Goal: Task Accomplishment & Management: Complete application form

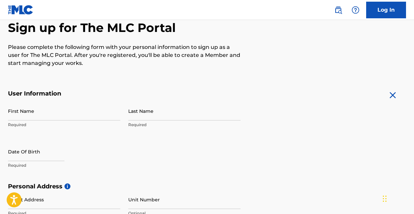
scroll to position [72, 0]
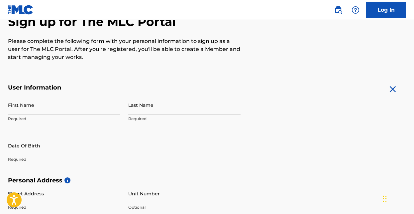
click at [35, 104] on input "First Name" at bounding box center [64, 104] width 112 height 19
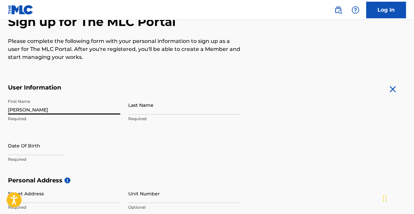
type input "[PERSON_NAME]"
click at [152, 108] on input "Last Name" at bounding box center [184, 104] width 112 height 19
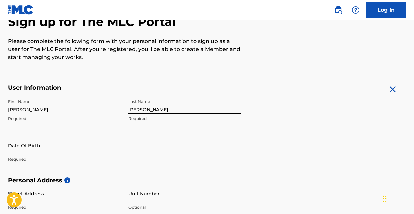
type input "[PERSON_NAME]"
click at [45, 145] on input "text" at bounding box center [36, 145] width 56 height 19
select select "7"
select select "2025"
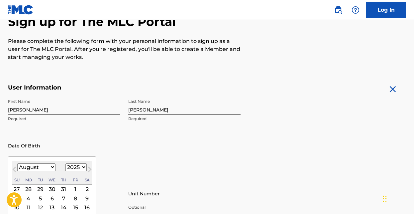
scroll to position [111, 0]
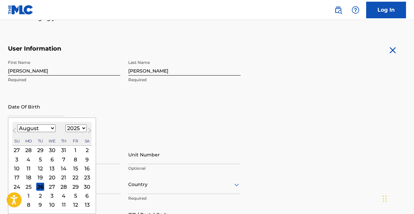
click at [52, 128] on select "January February March April May June July August September October November De…" at bounding box center [36, 128] width 38 height 8
select select "6"
click at [83, 127] on select "1899 1900 1901 1902 1903 1904 1905 1906 1907 1908 1909 1910 1911 1912 1913 1914…" at bounding box center [75, 128] width 21 height 8
select select "1991"
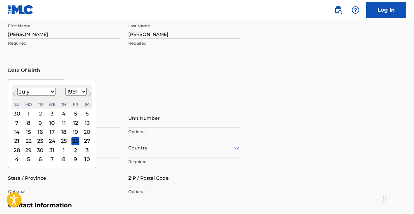
scroll to position [152, 0]
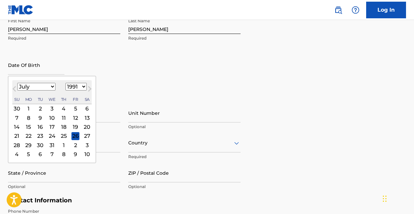
click at [39, 137] on div "23" at bounding box center [40, 136] width 8 height 8
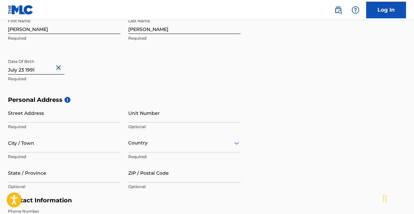
click at [44, 114] on input "Street Address" at bounding box center [64, 112] width 112 height 19
type input "[STREET_ADDRESS]"
type input "Ridgewood"
type input "[GEOGRAPHIC_DATA]"
type input "[US_STATE]"
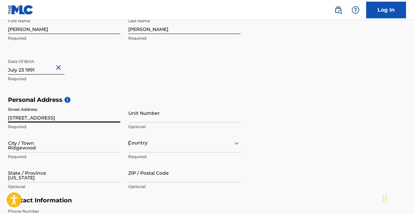
type input "11385"
type input "516"
type input "6409149"
type input "[PERSON_NAME][EMAIL_ADDRESS][DOMAIN_NAME]"
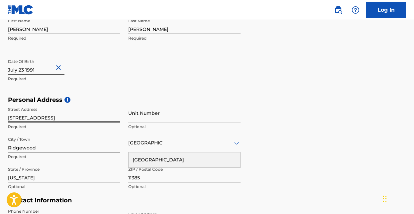
type input "[STREET_ADDRESS]"
click at [167, 115] on input "Unit Number" at bounding box center [184, 112] width 112 height 19
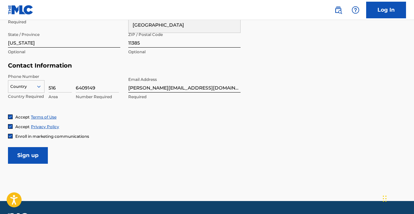
scroll to position [306, 0]
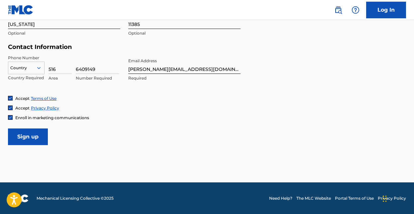
type input "Apt 2L"
click at [54, 116] on span "Enroll in marketing communications" at bounding box center [52, 117] width 74 height 5
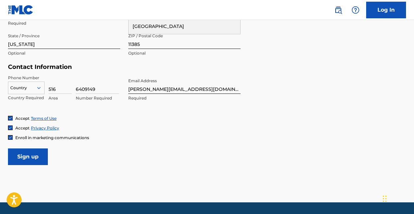
scroll to position [290, 0]
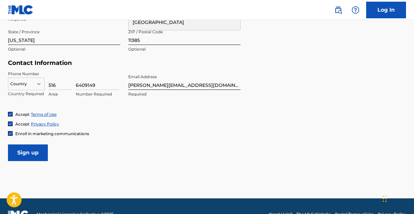
click at [37, 153] on input "Sign up" at bounding box center [28, 152] width 40 height 17
click at [39, 83] on icon at bounding box center [38, 84] width 3 height 2
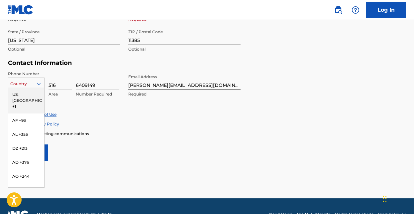
click at [21, 94] on div "US, [GEOGRAPHIC_DATA] +1" at bounding box center [26, 100] width 36 height 26
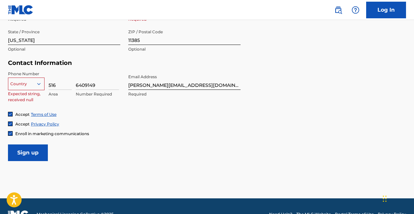
click at [38, 83] on icon at bounding box center [38, 84] width 3 height 2
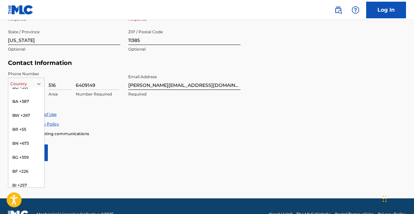
scroll to position [0, 0]
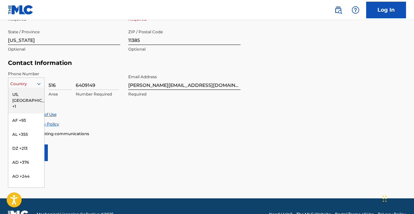
click at [18, 94] on div "US, [GEOGRAPHIC_DATA] +1" at bounding box center [26, 100] width 36 height 26
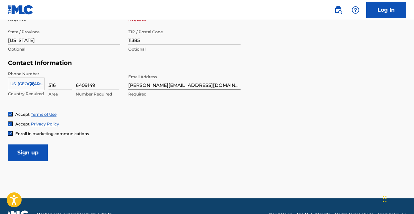
click at [34, 157] on input "Sign up" at bounding box center [28, 152] width 40 height 17
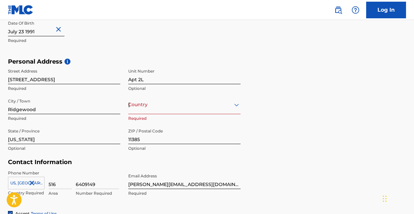
scroll to position [306, 0]
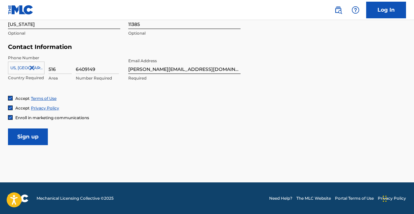
click at [35, 138] on input "Sign up" at bounding box center [28, 136] width 40 height 17
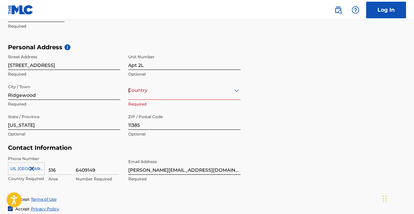
scroll to position [193, 0]
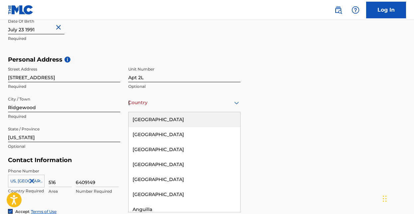
click at [228, 104] on div "[GEOGRAPHIC_DATA]" at bounding box center [184, 102] width 112 height 8
click at [157, 120] on div "[GEOGRAPHIC_DATA]" at bounding box center [185, 119] width 112 height 15
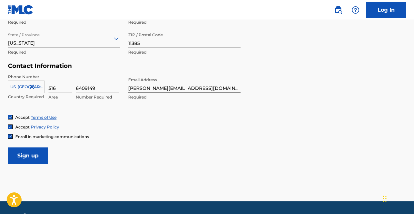
scroll to position [306, 0]
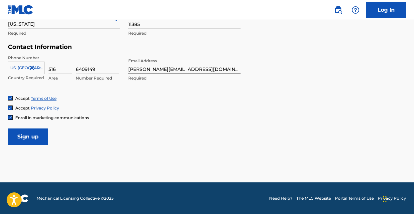
click at [36, 137] on input "Sign up" at bounding box center [28, 136] width 40 height 17
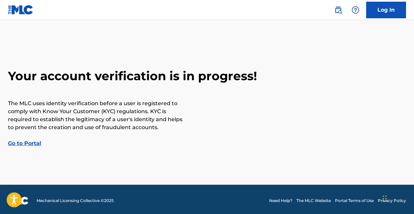
scroll to position [3, 0]
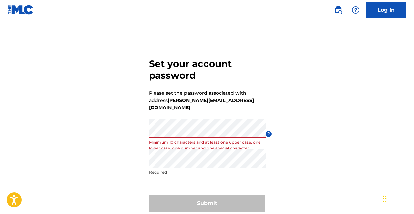
click at [130, 117] on div "Set your account password Please set the password associated with address danie…" at bounding box center [207, 133] width 414 height 193
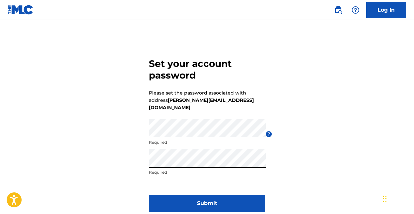
scroll to position [41, 0]
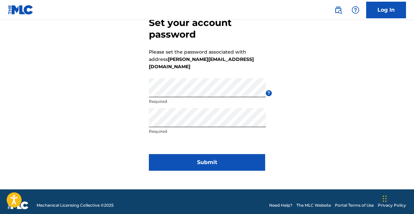
click at [207, 156] on button "Submit" at bounding box center [207, 162] width 116 height 17
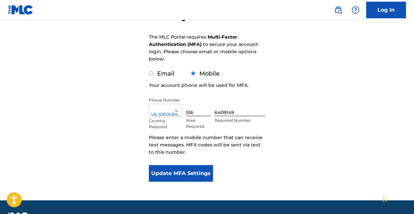
scroll to position [87, 0]
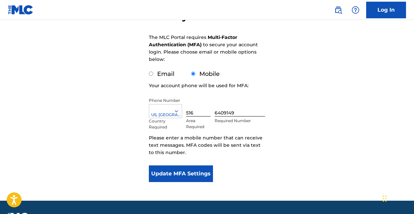
click at [236, 111] on input "6409149" at bounding box center [240, 106] width 50 height 19
click at [286, 107] on div "Configure account security The MLC Portal requires Multi-Factor Authentication …" at bounding box center [207, 74] width 414 height 251
click at [187, 174] on button "Update MFA Settings" at bounding box center [181, 173] width 64 height 17
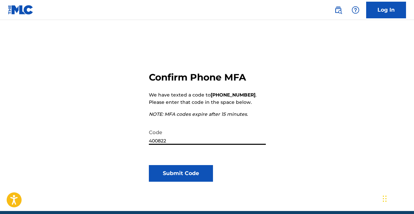
scroll to position [57, 0]
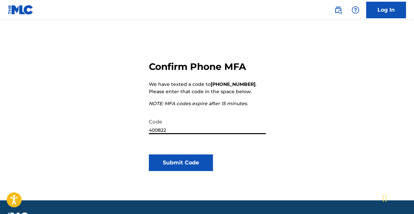
type input "400822"
click at [193, 166] on button "Submit Code" at bounding box center [181, 162] width 64 height 17
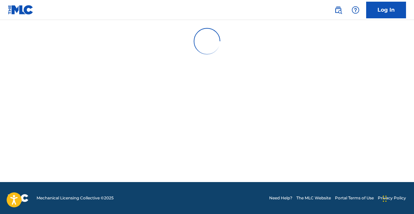
scroll to position [0, 0]
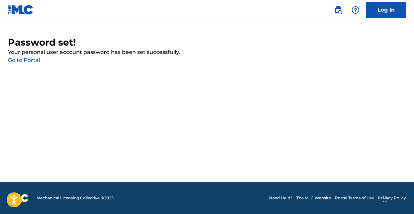
click at [28, 60] on link "Go to Portal" at bounding box center [24, 60] width 32 height 6
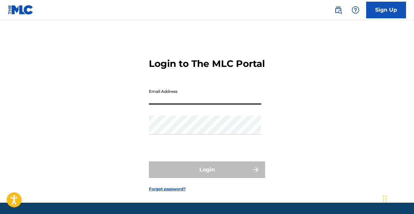
click at [179, 104] on input "Email Address" at bounding box center [205, 94] width 112 height 19
type input "[PERSON_NAME][EMAIL_ADDRESS][DOMAIN_NAME]"
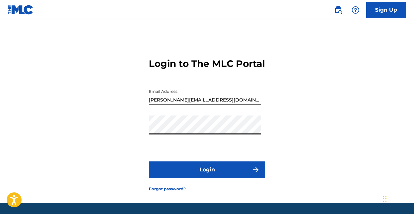
click at [219, 178] on button "Login" at bounding box center [207, 169] width 116 height 17
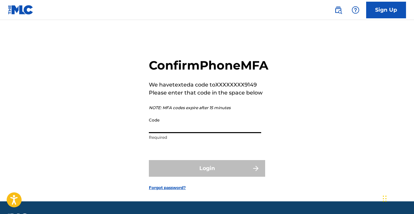
click at [193, 133] on input "Code" at bounding box center [205, 123] width 112 height 19
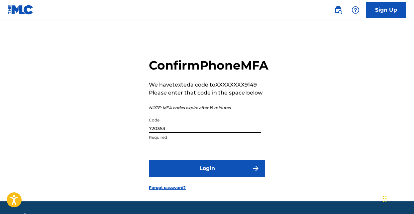
type input "720353"
click at [255, 172] on img "submit" at bounding box center [256, 168] width 8 height 8
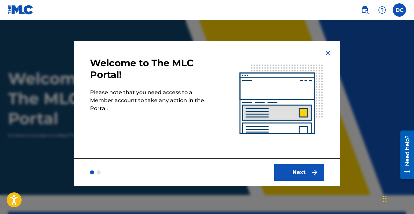
scroll to position [23, 0]
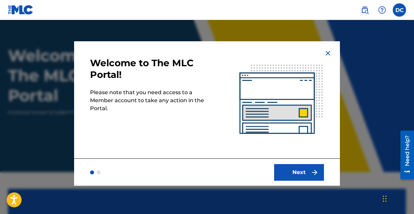
click at [311, 172] on img "submit" at bounding box center [315, 172] width 8 height 8
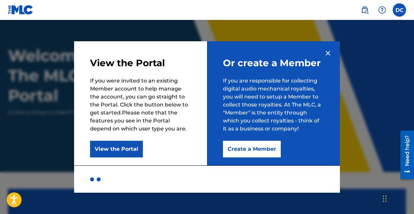
click at [244, 148] on button "Create a Member" at bounding box center [252, 148] width 58 height 17
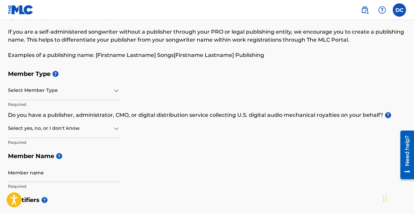
scroll to position [34, 0]
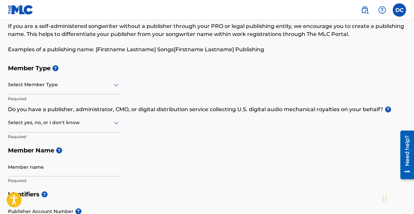
click at [117, 83] on icon at bounding box center [116, 85] width 8 height 8
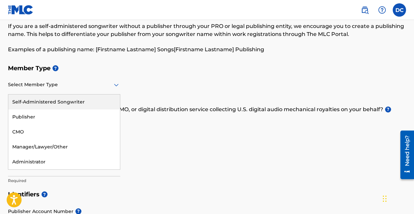
click at [72, 101] on div "Self-Administered Songwriter" at bounding box center [64, 101] width 112 height 15
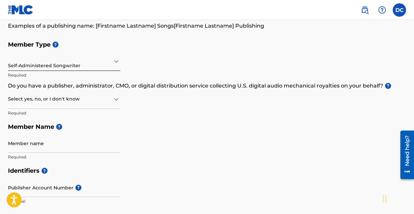
scroll to position [58, 0]
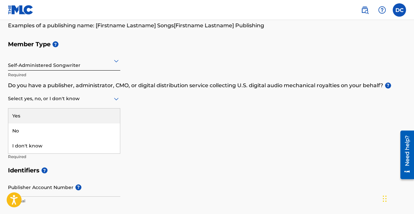
click at [118, 99] on icon at bounding box center [116, 99] width 8 height 8
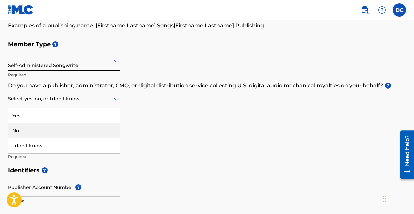
click at [50, 129] on div "No" at bounding box center [64, 130] width 112 height 15
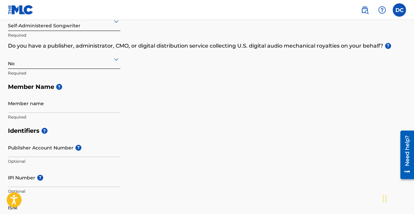
scroll to position [94, 0]
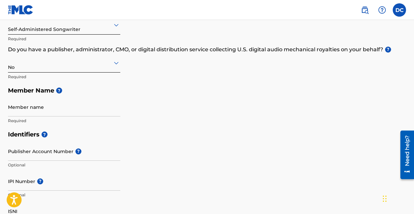
click at [38, 108] on input "Member name" at bounding box center [64, 106] width 112 height 19
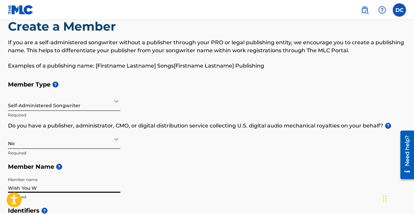
scroll to position [14, 0]
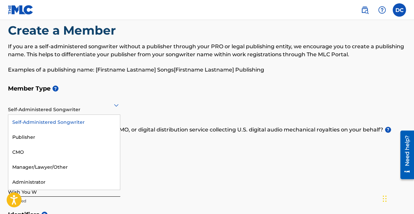
click at [115, 104] on icon at bounding box center [116, 105] width 8 height 8
click at [77, 120] on div "Self-Administered Songwriter" at bounding box center [64, 122] width 112 height 15
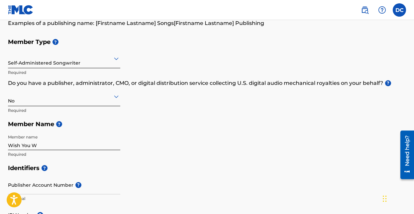
scroll to position [63, 0]
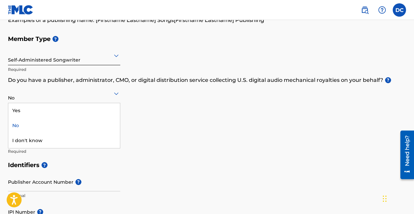
click at [116, 95] on icon at bounding box center [116, 93] width 8 height 8
click at [69, 125] on div "No" at bounding box center [64, 125] width 112 height 15
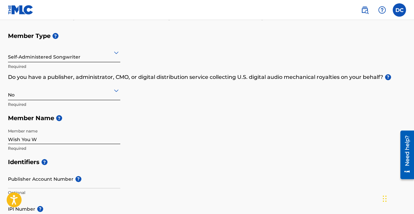
scroll to position [78, 0]
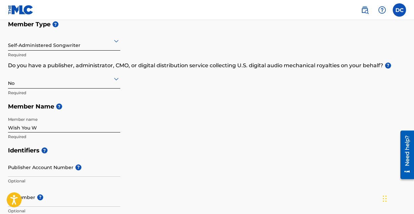
click at [52, 127] on input "Wish You W" at bounding box center [64, 122] width 112 height 19
type input "W"
drag, startPoint x: 44, startPoint y: 129, endPoint x: 14, endPoint y: 126, distance: 30.0
click at [14, 126] on input "Daniel Coleman Publishing" at bounding box center [64, 122] width 112 height 19
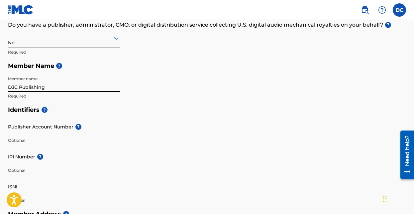
scroll to position [119, 0]
type input "DJC Publishing"
click at [23, 156] on input "IPI Number ?" at bounding box center [64, 155] width 112 height 19
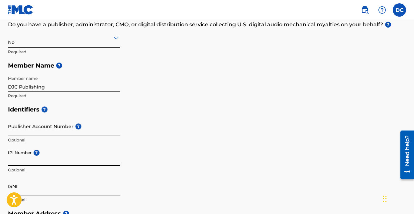
paste input "00725383634"
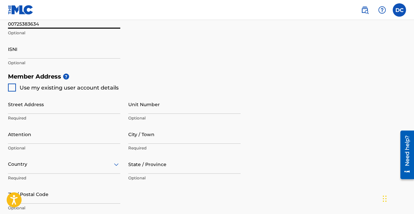
scroll to position [256, 0]
type input "00725383634"
click at [12, 87] on div at bounding box center [12, 87] width 8 height 8
type input "[STREET_ADDRESS]"
type input "Ridgewood"
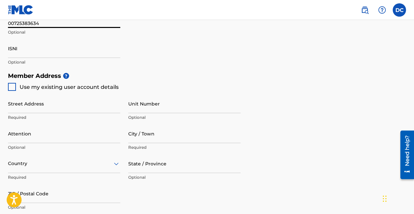
type input "11385"
type input "516"
type input "6409149"
type input "[PERSON_NAME][EMAIL_ADDRESS][DOMAIN_NAME]"
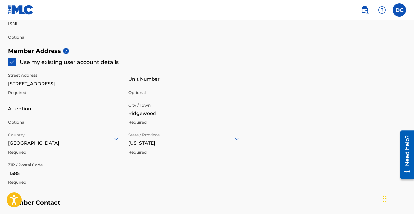
scroll to position [282, 0]
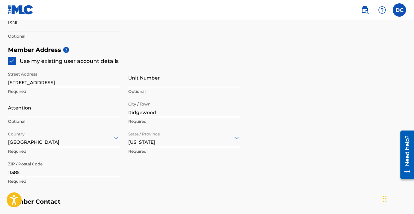
click at [143, 83] on input "Unit Number" at bounding box center [184, 77] width 112 height 19
type input "Apt 2L"
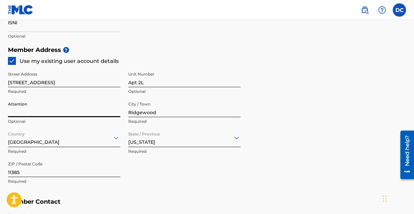
click at [49, 110] on input "Attention" at bounding box center [64, 107] width 112 height 19
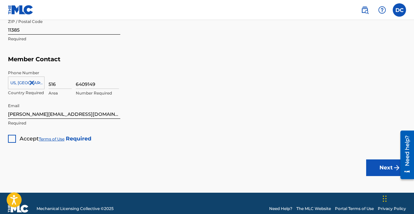
scroll to position [434, 0]
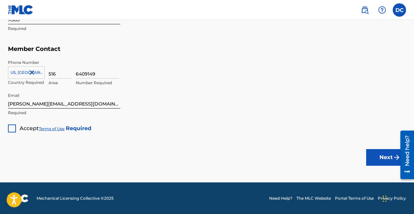
click at [12, 128] on div at bounding box center [12, 128] width 8 height 8
click at [384, 154] on button "Next" at bounding box center [386, 157] width 40 height 17
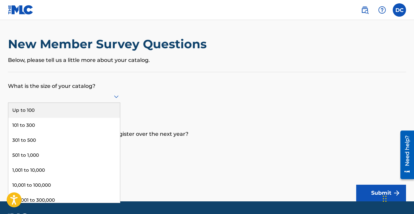
click at [117, 95] on icon at bounding box center [116, 96] width 8 height 8
click at [34, 109] on div "Up to 100" at bounding box center [64, 110] width 112 height 15
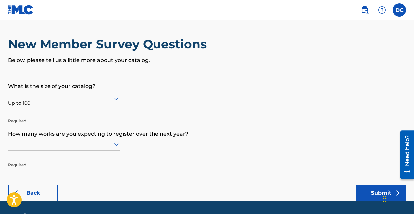
click at [115, 143] on div at bounding box center [64, 144] width 112 height 13
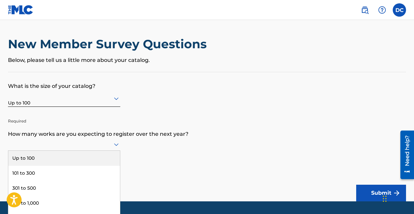
scroll to position [19, 0]
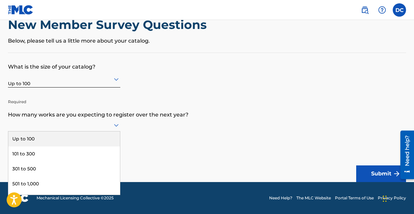
click at [85, 137] on div "Up to 100" at bounding box center [64, 138] width 112 height 15
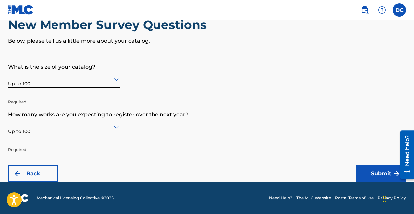
click at [376, 171] on button "Submit" at bounding box center [381, 173] width 50 height 17
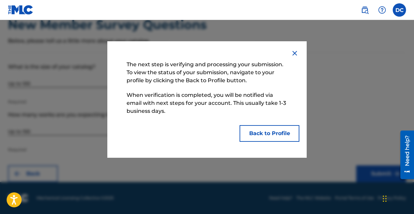
click at [274, 134] on button "Back to Profile" at bounding box center [269, 133] width 60 height 17
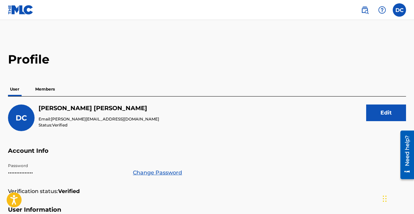
click at [47, 88] on p "Members" at bounding box center [45, 89] width 24 height 14
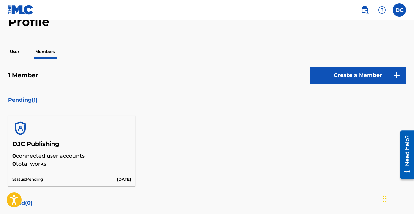
scroll to position [35, 0]
